Goal: Navigation & Orientation: Find specific page/section

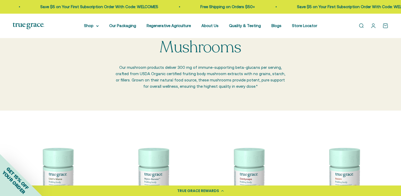
scroll to position [20, 0]
click at [99, 26] on icon at bounding box center [97, 26] width 3 height 2
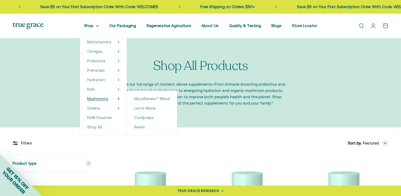
click at [107, 99] on span "Mushrooms" at bounding box center [97, 99] width 21 height 4
